Goal: Task Accomplishment & Management: Manage account settings

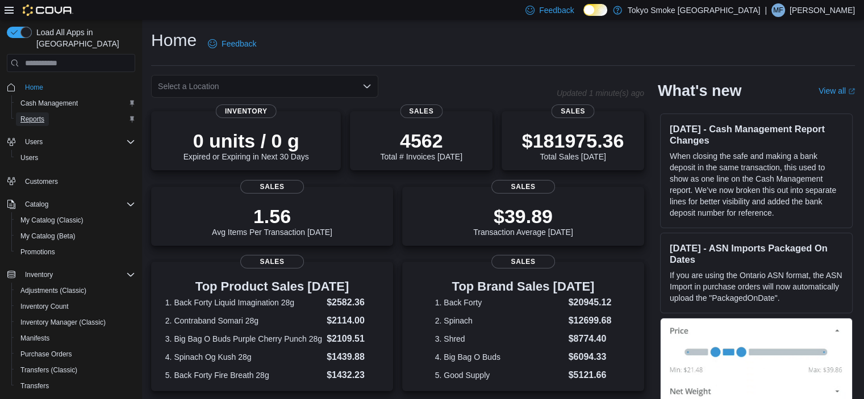
click at [31, 115] on span "Reports" at bounding box center [32, 119] width 24 height 9
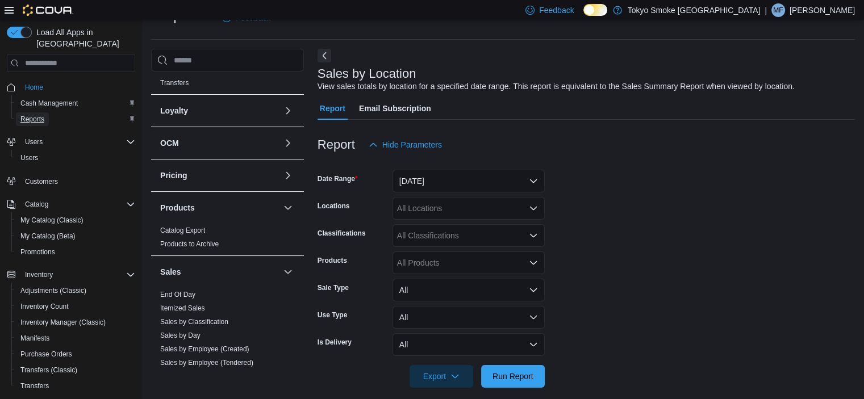
scroll to position [454, 0]
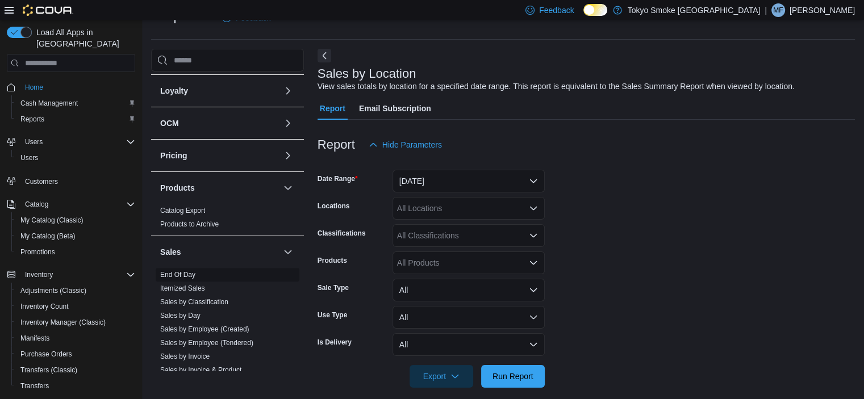
click at [185, 268] on span "End Of Day" at bounding box center [228, 275] width 144 height 14
click at [182, 272] on link "End Of Day" at bounding box center [177, 275] width 35 height 8
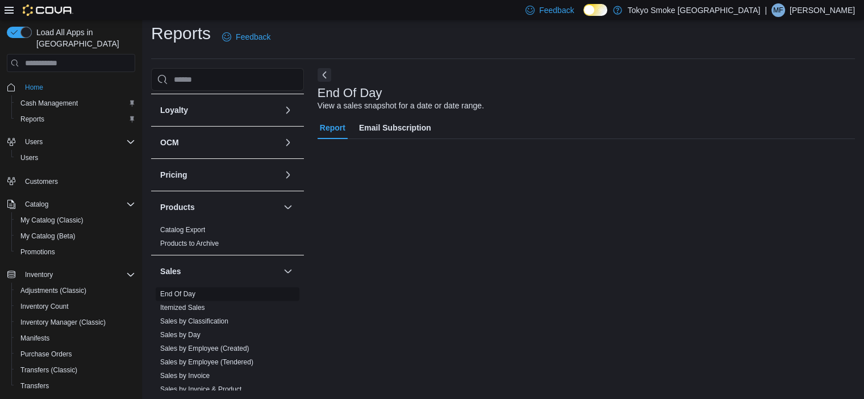
scroll to position [7, 0]
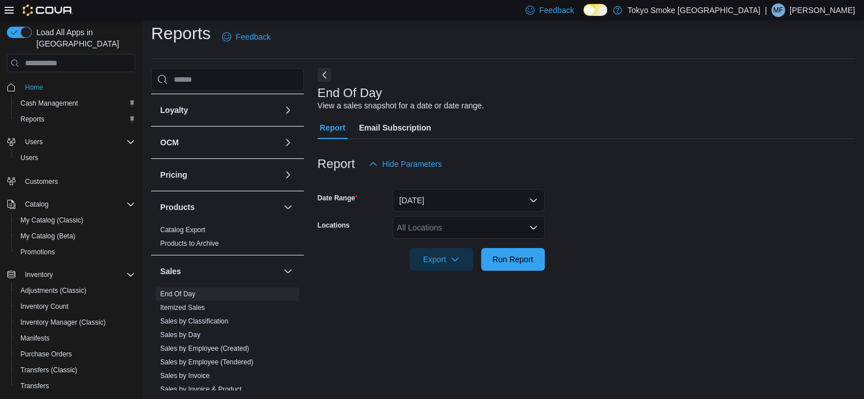
click at [433, 232] on div "All Locations" at bounding box center [468, 227] width 152 height 23
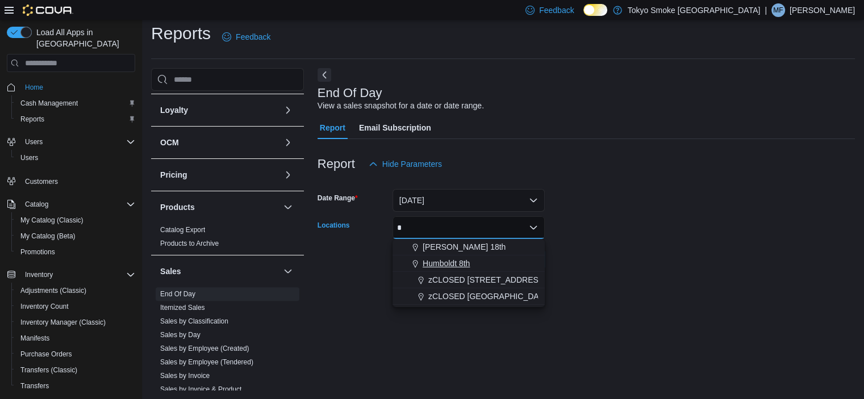
type input "*"
click at [438, 265] on span "Humboldt 8th" at bounding box center [446, 263] width 47 height 11
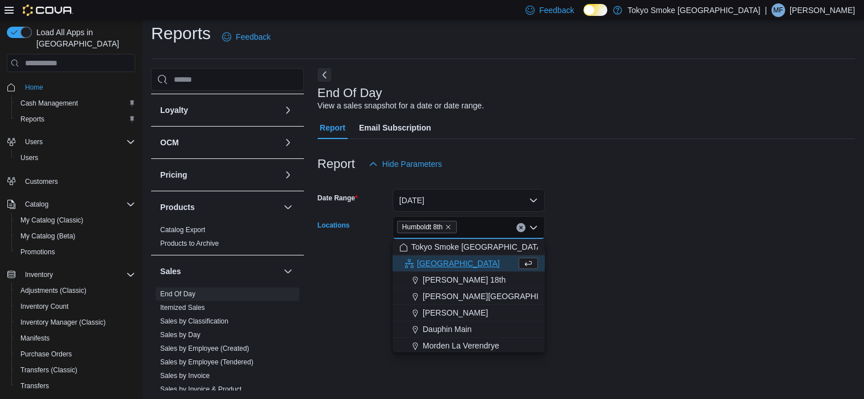
click at [609, 223] on form "Date Range [DATE] Locations [GEOGRAPHIC_DATA] 8th Combo box. Selected. Humboldt…" at bounding box center [586, 223] width 537 height 95
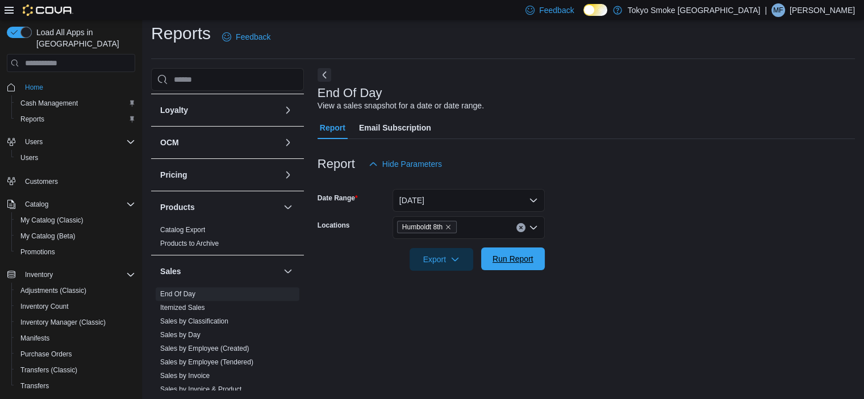
click at [500, 260] on span "Run Report" at bounding box center [512, 258] width 41 height 11
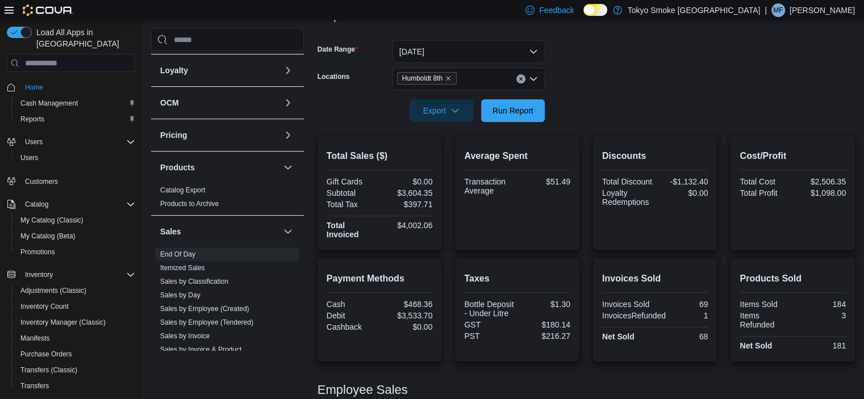
scroll to position [179, 0]
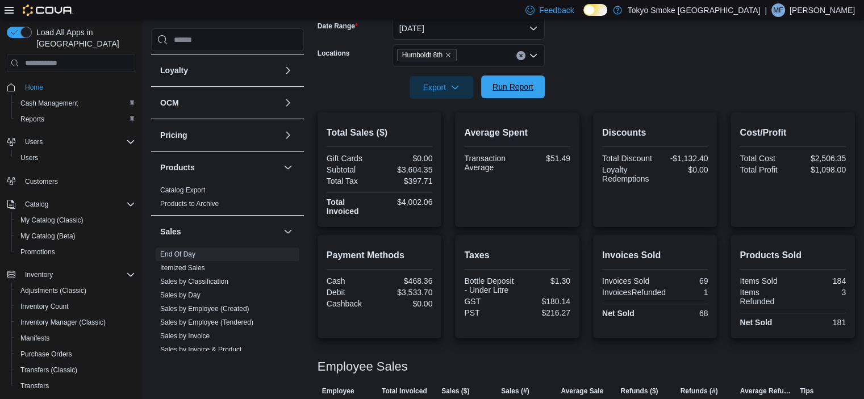
click at [507, 86] on span "Run Report" at bounding box center [512, 86] width 41 height 11
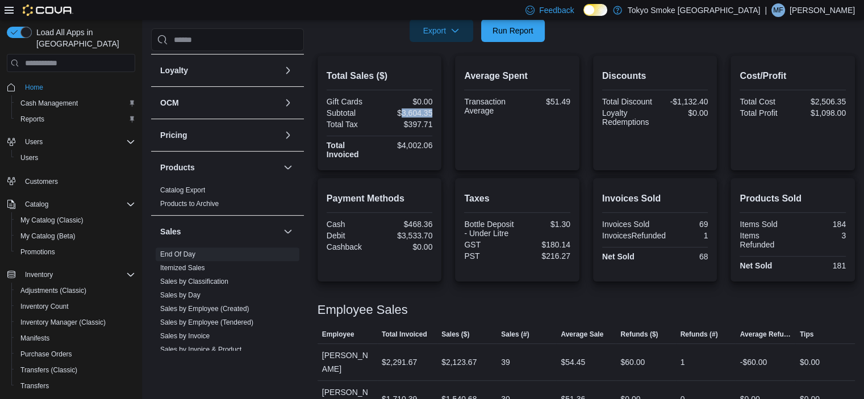
drag, startPoint x: 435, startPoint y: 113, endPoint x: 403, endPoint y: 112, distance: 31.3
click at [403, 112] on div "Total Sales ($) Gift Cards $0.00 Subtotal $3,604.35 Total Tax $397.71 Total Inv…" at bounding box center [380, 113] width 124 height 115
copy div "3,604.35"
drag, startPoint x: 435, startPoint y: 221, endPoint x: 410, endPoint y: 223, distance: 25.6
click at [410, 223] on div "Payment Methods Cash $468.36 Debit $3,533.70 Cashback $0.00" at bounding box center [380, 229] width 124 height 103
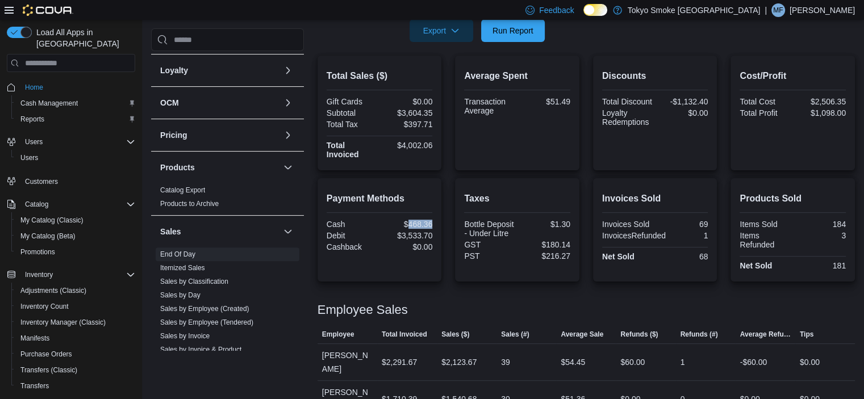
copy div "468.36"
click at [438, 218] on div "Payment Methods Cash $468.36 Debit $3,533.70 Cashback $0.00" at bounding box center [380, 229] width 124 height 103
drag, startPoint x: 437, startPoint y: 222, endPoint x: 410, endPoint y: 224, distance: 26.8
click at [410, 224] on div "Payment Methods Cash $468.36 Debit $3,533.70 Cashback $0.00" at bounding box center [380, 229] width 124 height 103
copy div "468.36"
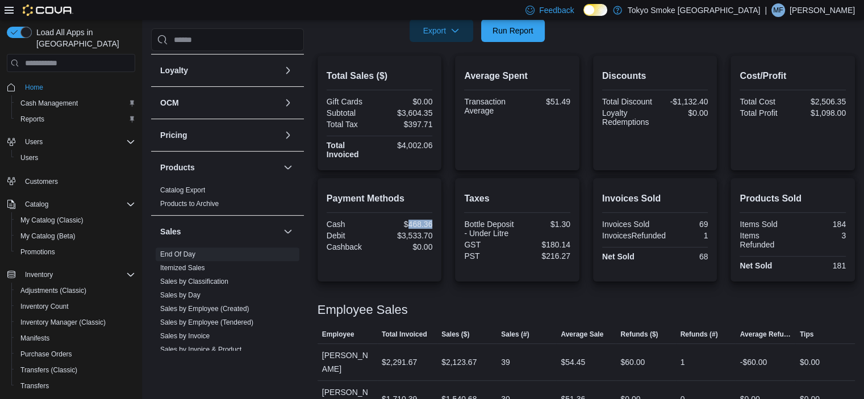
scroll to position [65, 0]
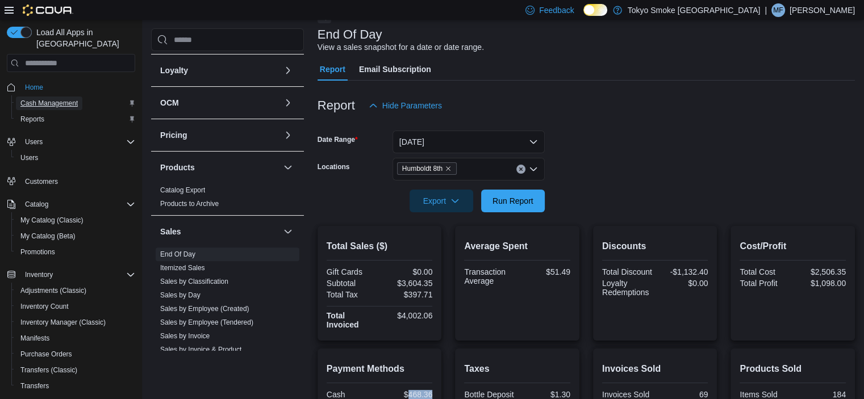
click at [50, 99] on span "Cash Management" at bounding box center [48, 103] width 57 height 9
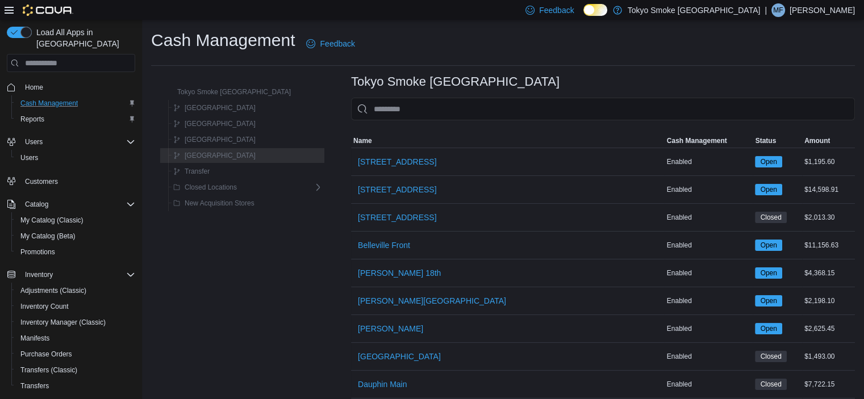
click at [552, 112] on input "This is a search bar. As you type, the results lower in the page will automatic…" at bounding box center [603, 109] width 504 height 23
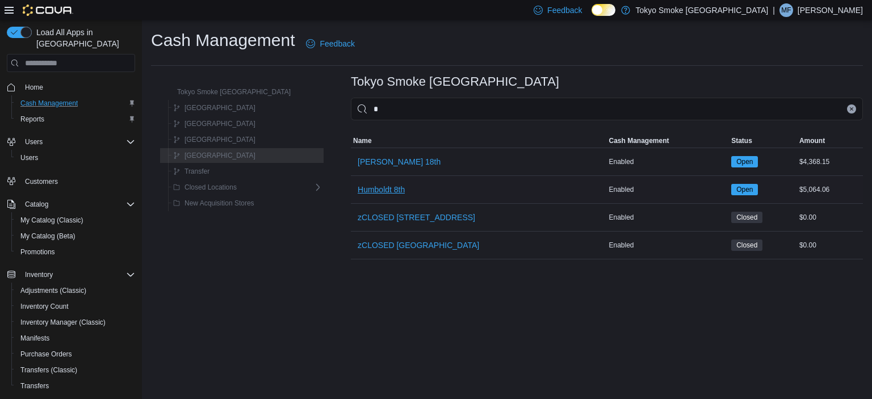
type input "*"
click at [365, 191] on span "Humboldt 8th" at bounding box center [381, 189] width 47 height 11
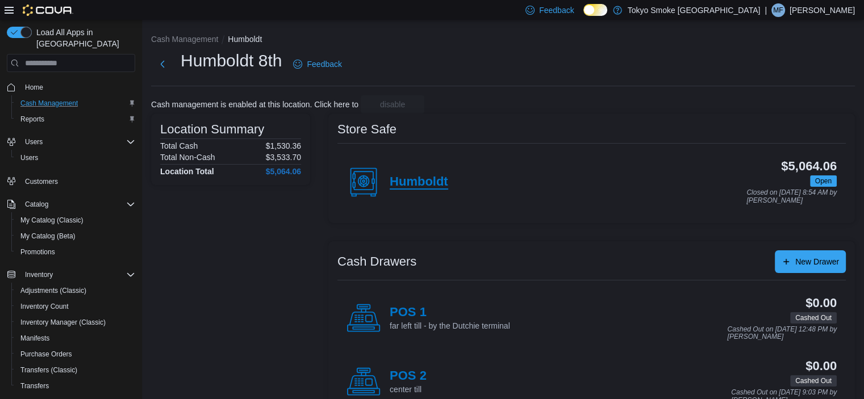
click at [428, 186] on h4 "Humboldt" at bounding box center [419, 182] width 59 height 15
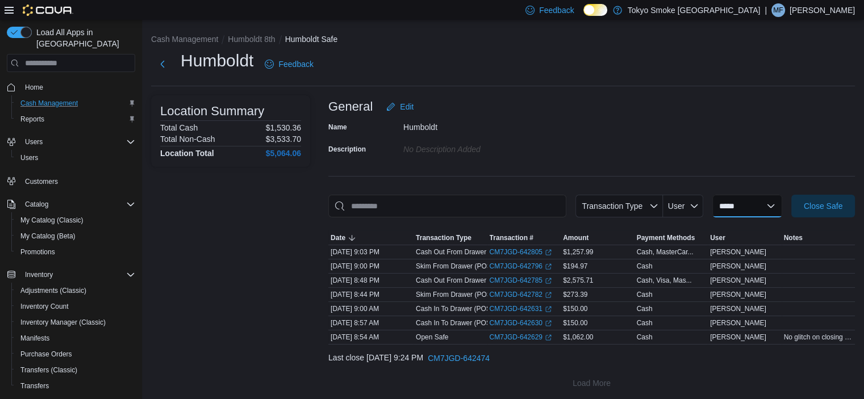
click at [734, 205] on select "**********" at bounding box center [747, 206] width 70 height 23
select select "**********"
click at [712, 195] on select "**********" at bounding box center [747, 206] width 70 height 23
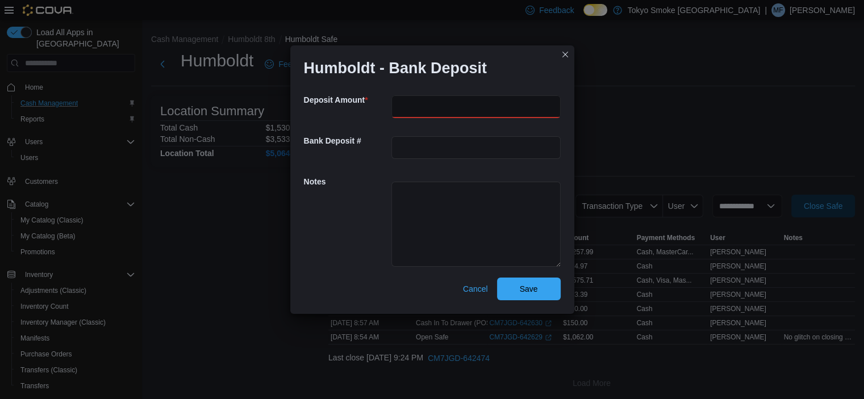
click at [453, 102] on input "number" at bounding box center [475, 106] width 169 height 23
type input "******"
click at [529, 287] on span "Save" at bounding box center [529, 288] width 18 height 11
select select
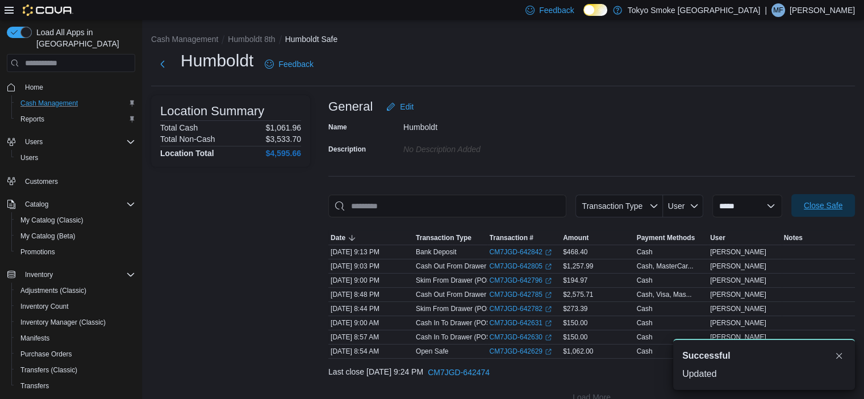
click at [820, 207] on span "Close Safe" at bounding box center [823, 205] width 39 height 11
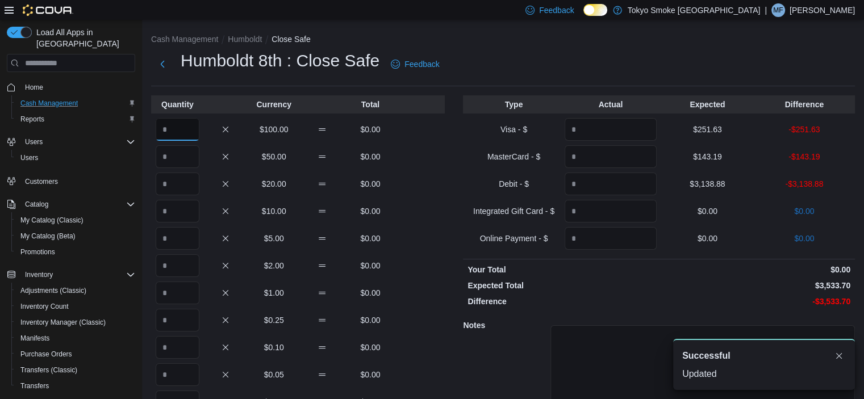
click at [169, 131] on input "Quantity" at bounding box center [178, 129] width 44 height 23
type input "*"
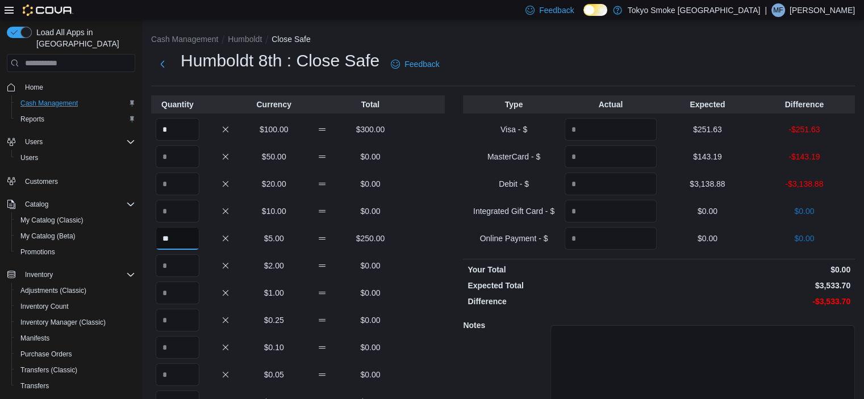
type input "**"
type input "***"
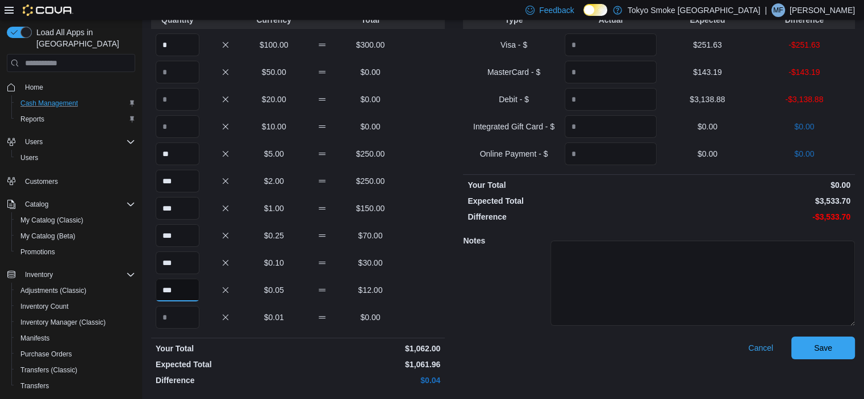
scroll to position [28, 0]
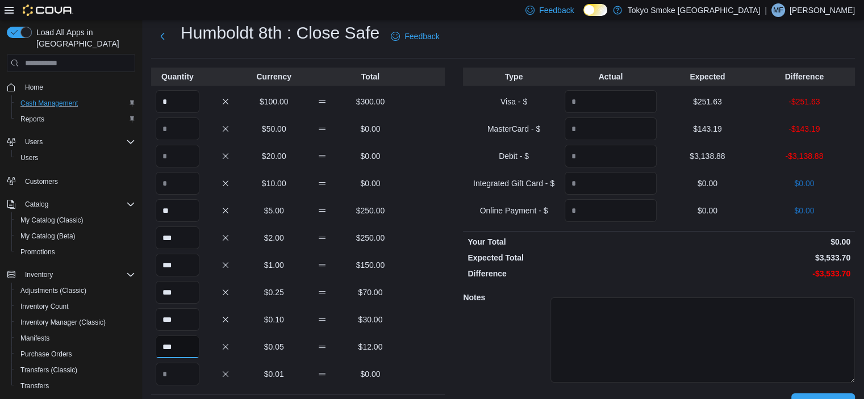
type input "***"
click at [620, 100] on input "Quantity" at bounding box center [611, 101] width 92 height 23
type input "******"
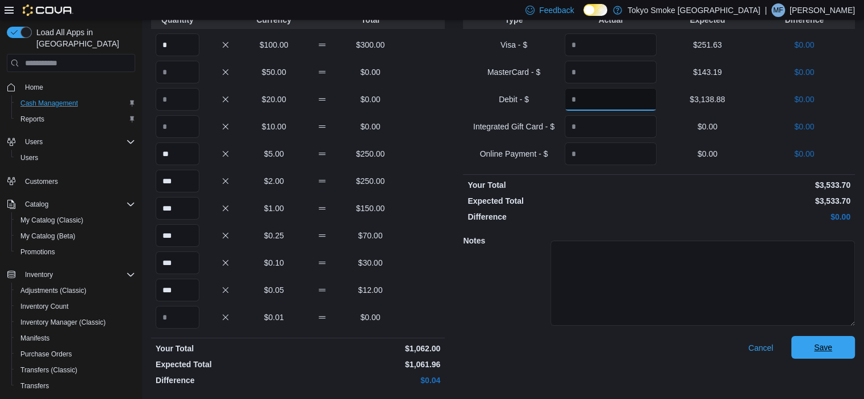
type input "*******"
click at [832, 353] on span "Save" at bounding box center [823, 347] width 50 height 23
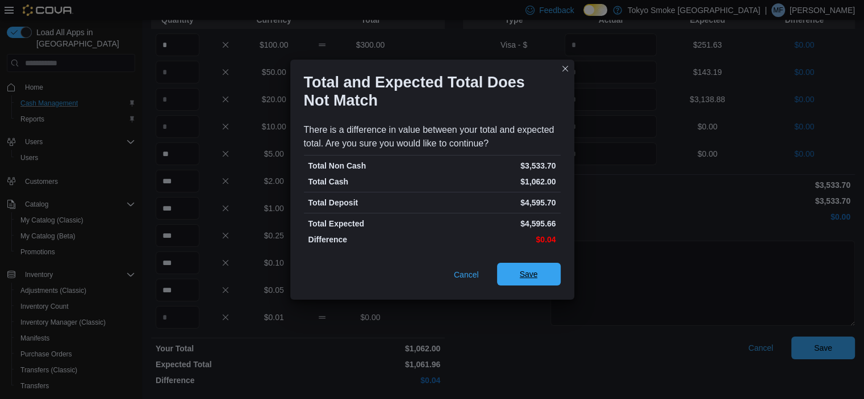
click at [536, 274] on span "Save" at bounding box center [529, 274] width 18 height 11
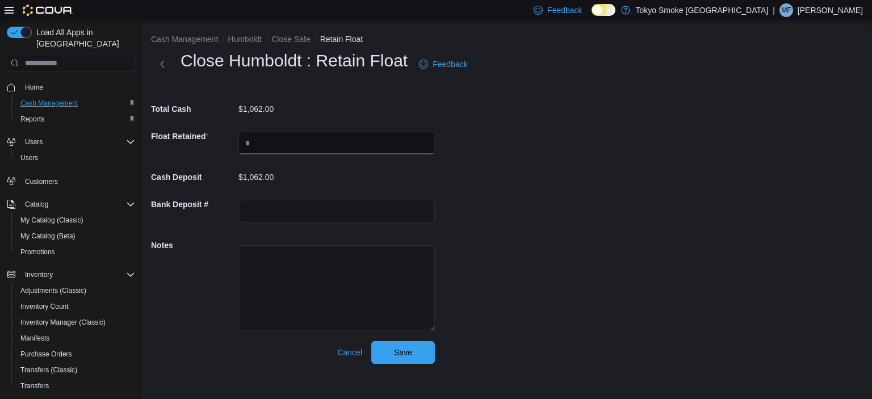
click at [340, 136] on input "text" at bounding box center [337, 143] width 197 height 23
type input "*******"
click at [532, 178] on div "Cash Management Humboldt Close Safe Retain Float Close Humboldt : Retain Float …" at bounding box center [507, 196] width 730 height 353
click at [415, 358] on span "Save" at bounding box center [403, 352] width 50 height 23
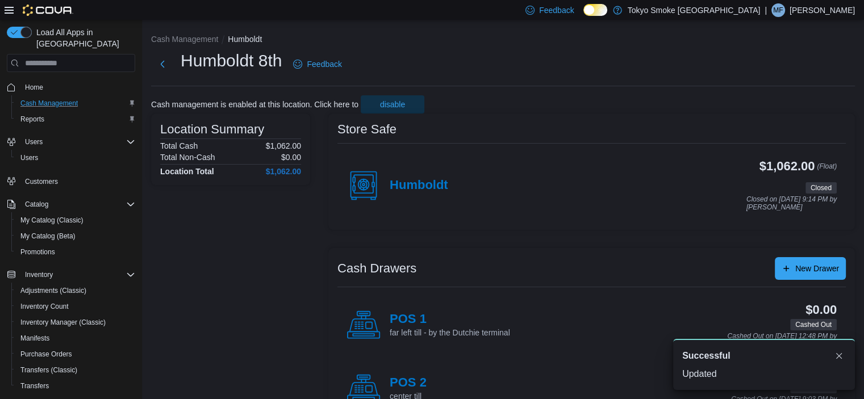
click at [831, 10] on p "[PERSON_NAME]" at bounding box center [822, 10] width 65 height 14
click at [782, 108] on span "Sign Out" at bounding box center [781, 108] width 31 height 11
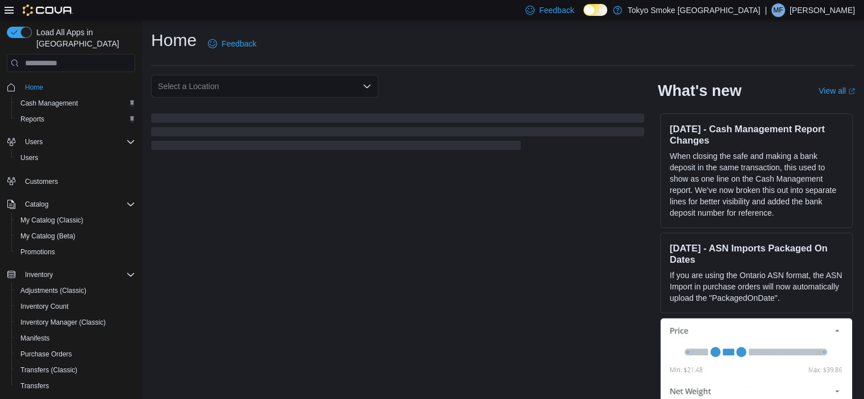
click at [824, 6] on p "[PERSON_NAME]" at bounding box center [822, 10] width 65 height 14
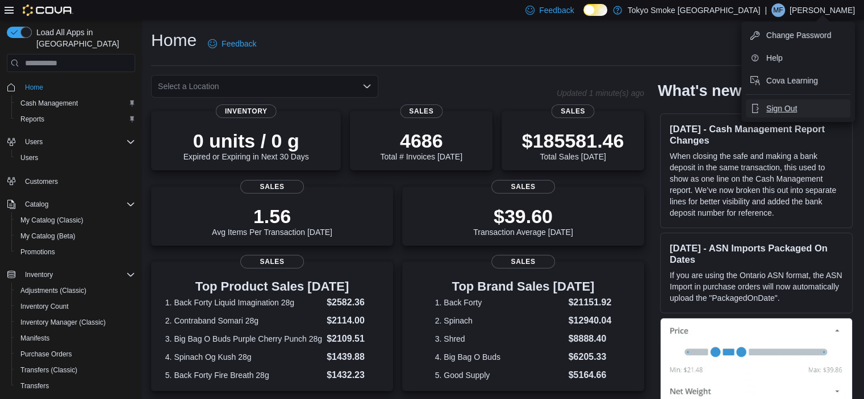
click at [779, 111] on span "Sign Out" at bounding box center [781, 108] width 31 height 11
